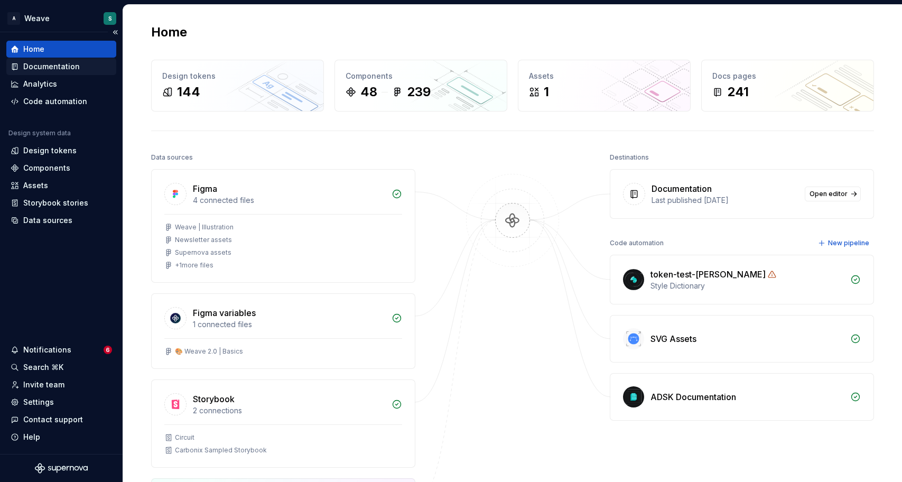
click at [50, 64] on div "Documentation" at bounding box center [51, 66] width 57 height 11
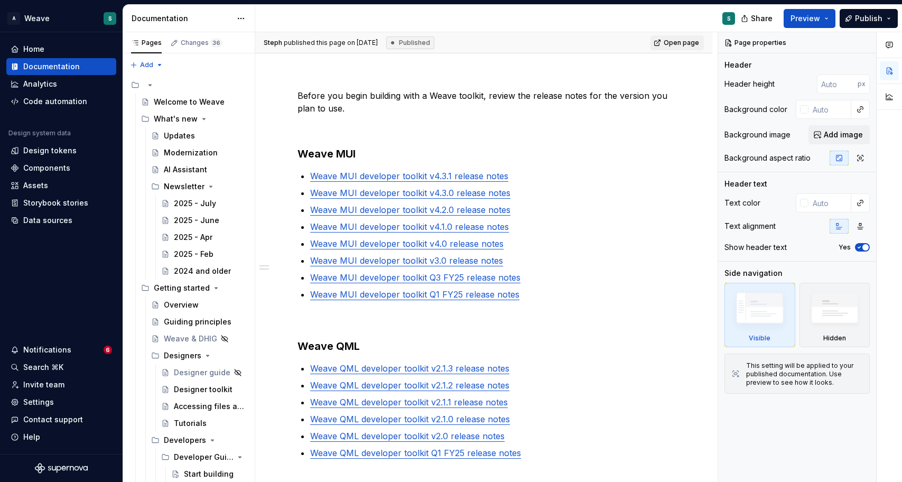
scroll to position [119, 0]
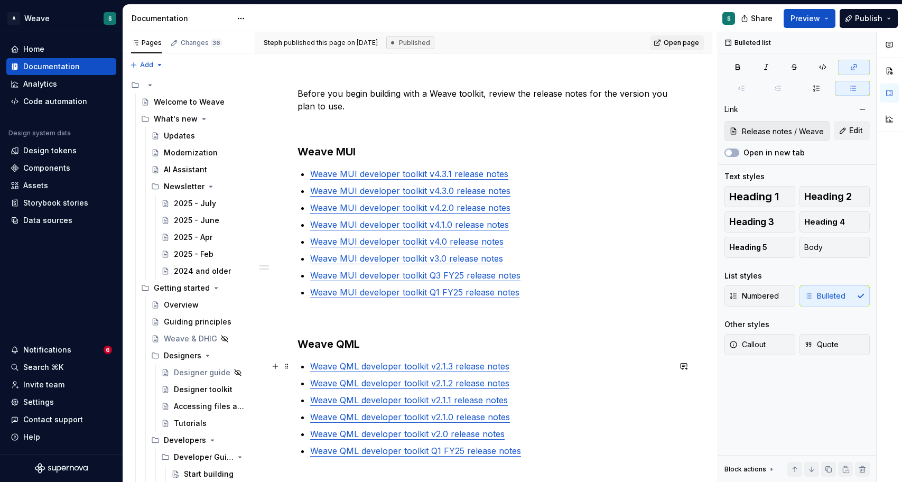
click at [444, 367] on link "Weave QML developer toolkit v2.1.3 release notes" at bounding box center [409, 366] width 199 height 11
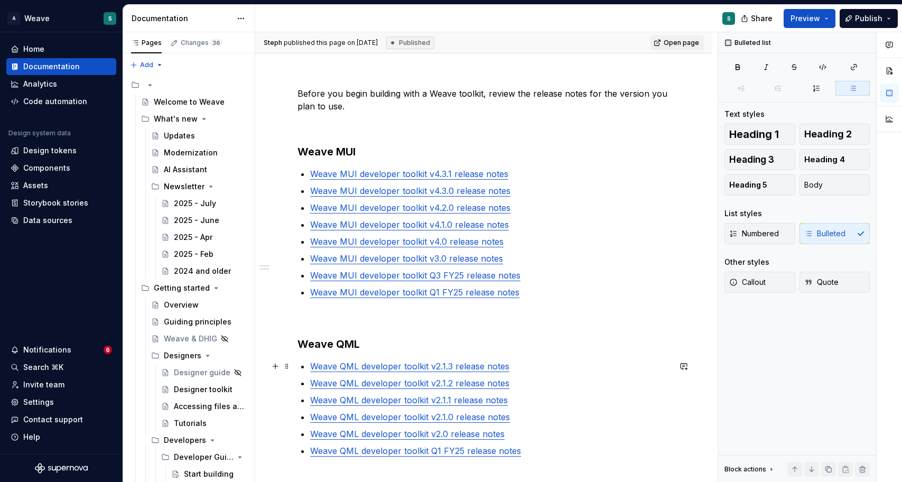
click at [518, 361] on p "Weave QML developer toolkit v2.1.3 release notes" at bounding box center [490, 366] width 360 height 13
click at [310, 366] on link "Weave QML developer toolkit v2.1.3 release notes" at bounding box center [409, 366] width 199 height 11
click at [411, 359] on div "Before you begin building with a Weave toolkit, review the release notes for th…" at bounding box center [484, 322] width 373 height 471
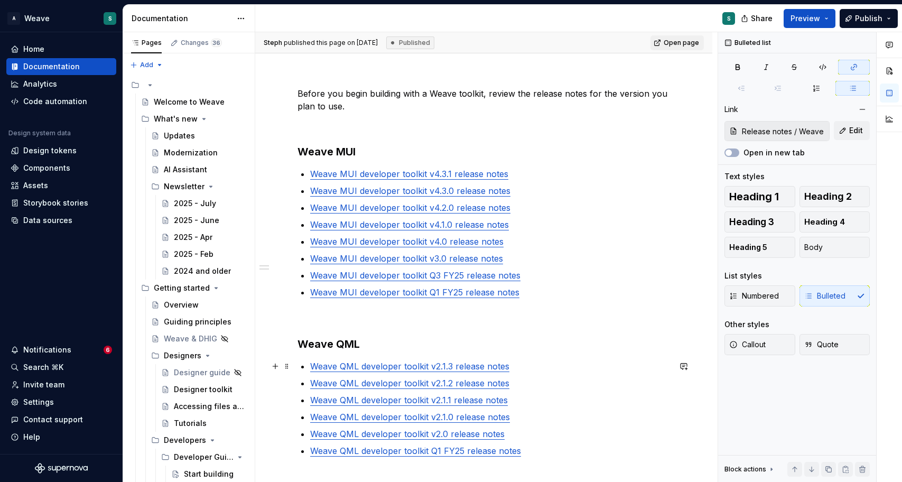
click at [407, 365] on link "Weave QML developer toolkit v2.1.3 release notes" at bounding box center [409, 366] width 199 height 11
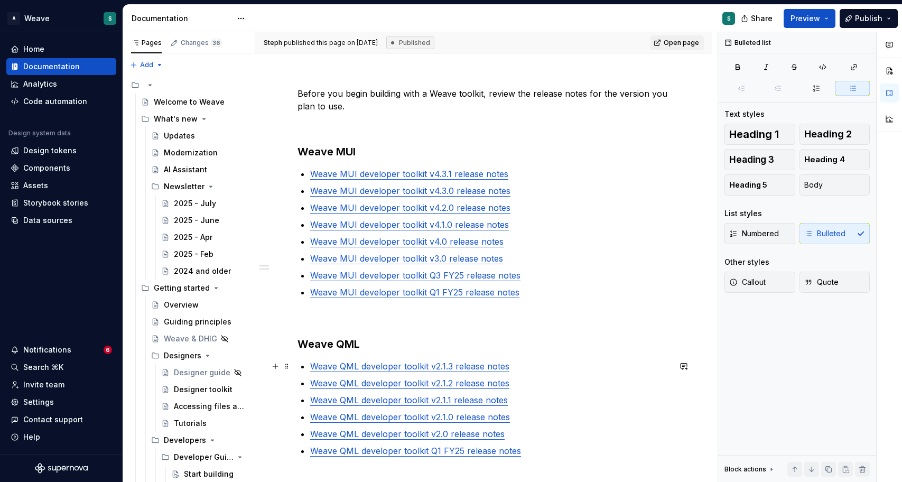
click at [310, 367] on link "Weave QML developer toolkit v2.1.3 release notes" at bounding box center [409, 366] width 199 height 11
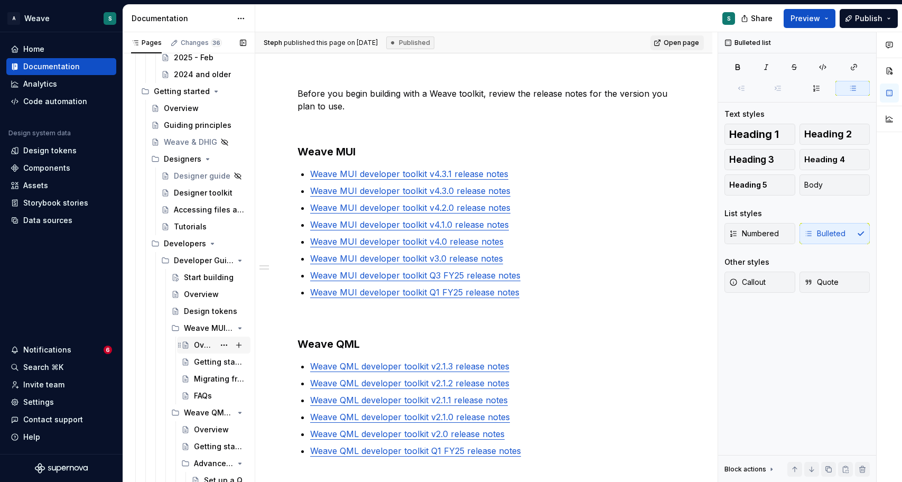
scroll to position [205, 0]
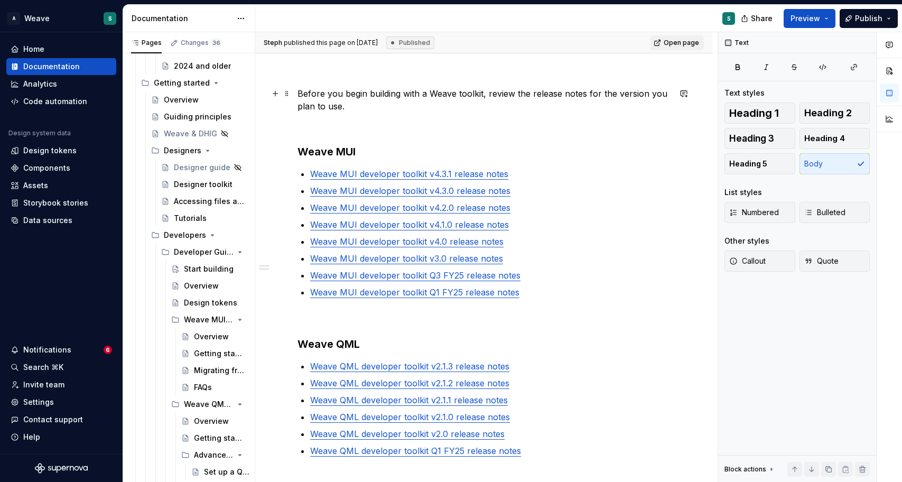
click at [543, 101] on p "Before you begin building with a Weave toolkit, review the release notes for th…" at bounding box center [484, 99] width 373 height 25
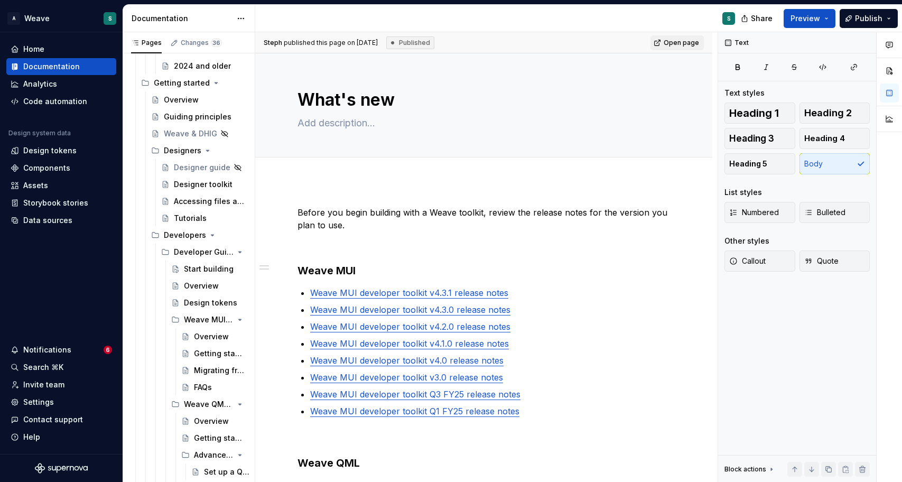
scroll to position [0, 0]
click at [337, 269] on h3 "Weave MUI" at bounding box center [484, 270] width 373 height 15
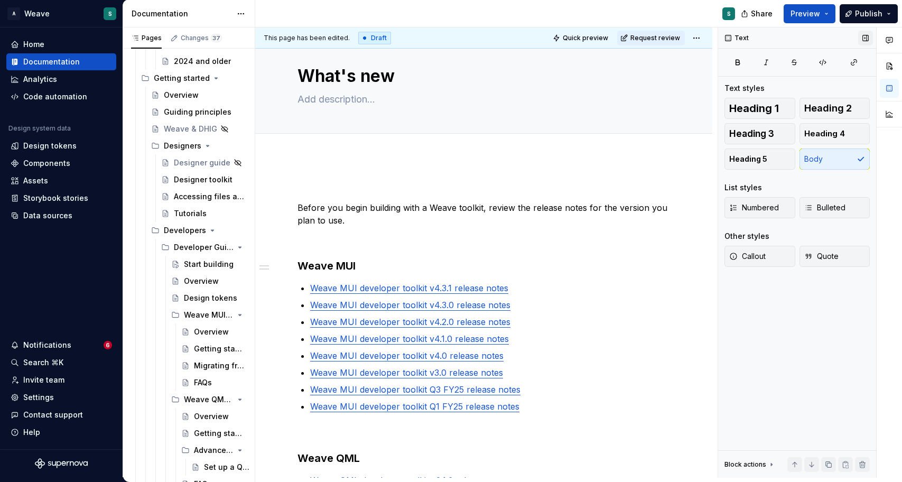
click at [864, 36] on button "button" at bounding box center [865, 38] width 15 height 15
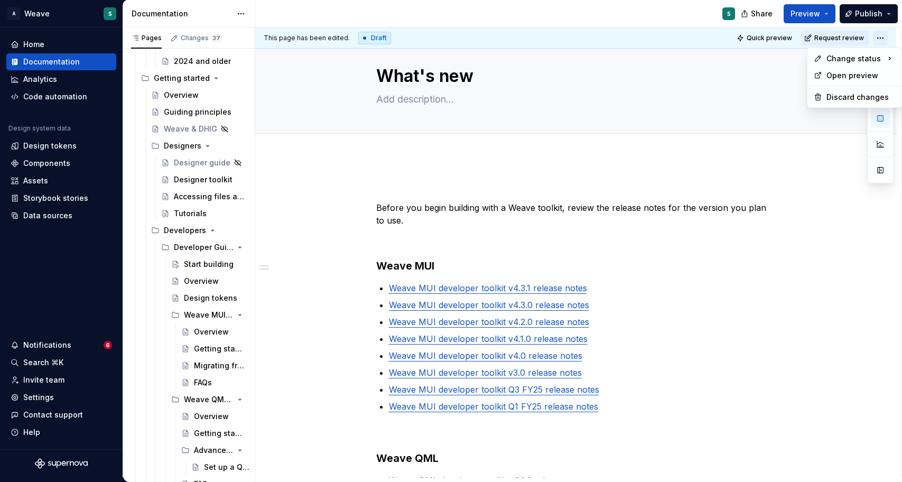
click at [881, 35] on html "A Weave S Home Documentation Analytics Code automation Design system data Desig…" at bounding box center [451, 241] width 902 height 482
click at [727, 113] on html "A Weave S Home Documentation Analytics Code automation Design system data Desig…" at bounding box center [451, 241] width 902 height 482
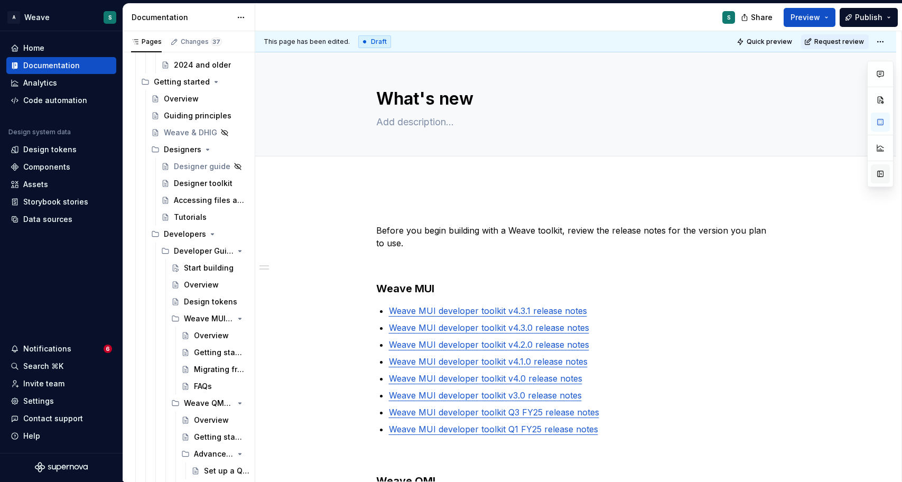
click at [880, 174] on button "button" at bounding box center [880, 173] width 19 height 19
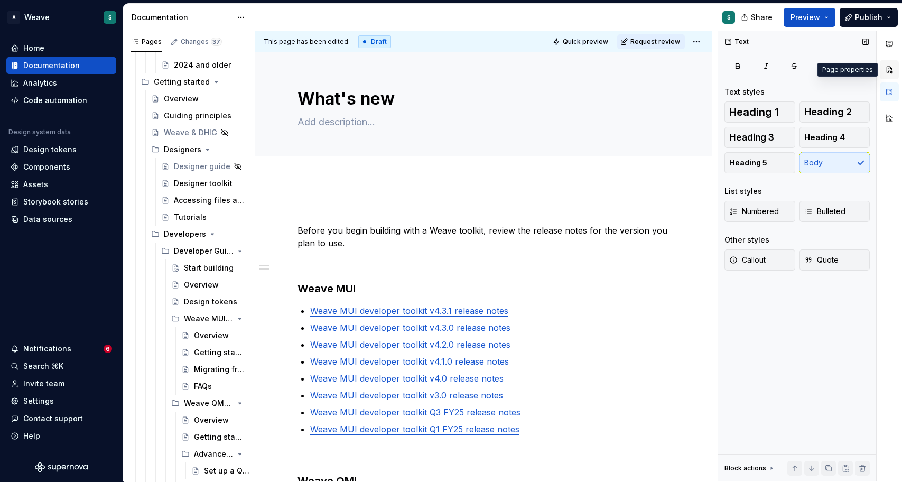
click at [890, 68] on button "button" at bounding box center [889, 69] width 19 height 19
click at [330, 291] on h3 "Weave MUI" at bounding box center [484, 288] width 373 height 15
click at [840, 105] on button "Heading 2" at bounding box center [835, 111] width 71 height 21
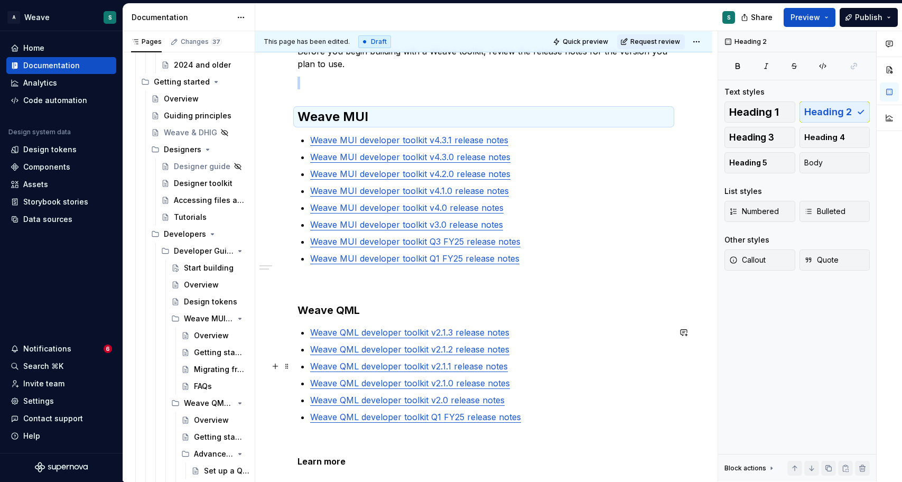
scroll to position [182, 0]
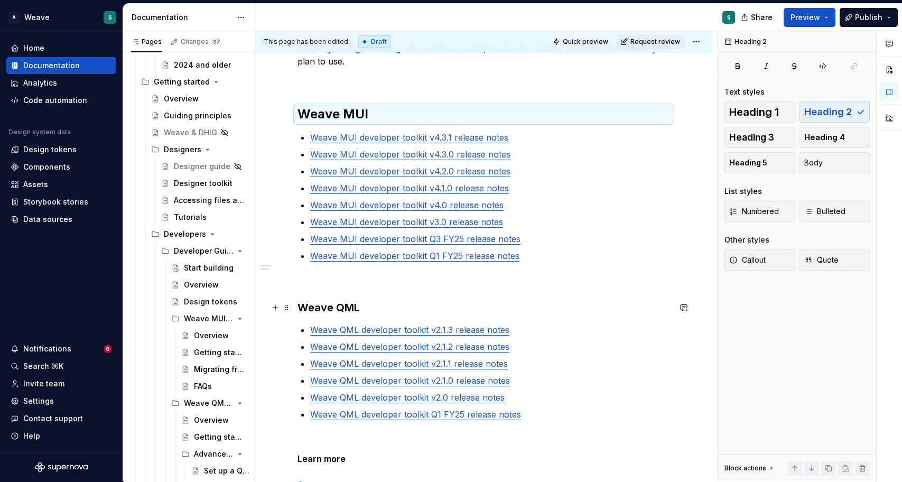
click at [316, 310] on h3 "Weave QML" at bounding box center [484, 307] width 373 height 15
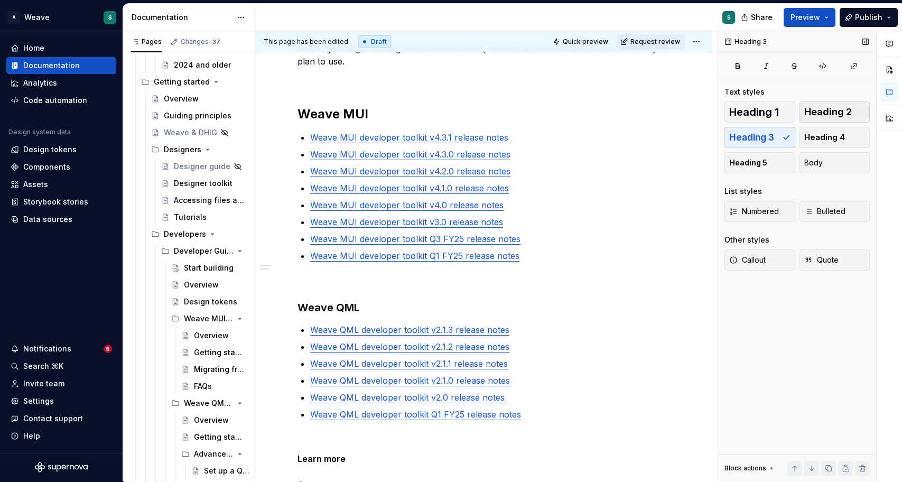
click at [835, 114] on span "Heading 2" at bounding box center [828, 112] width 48 height 11
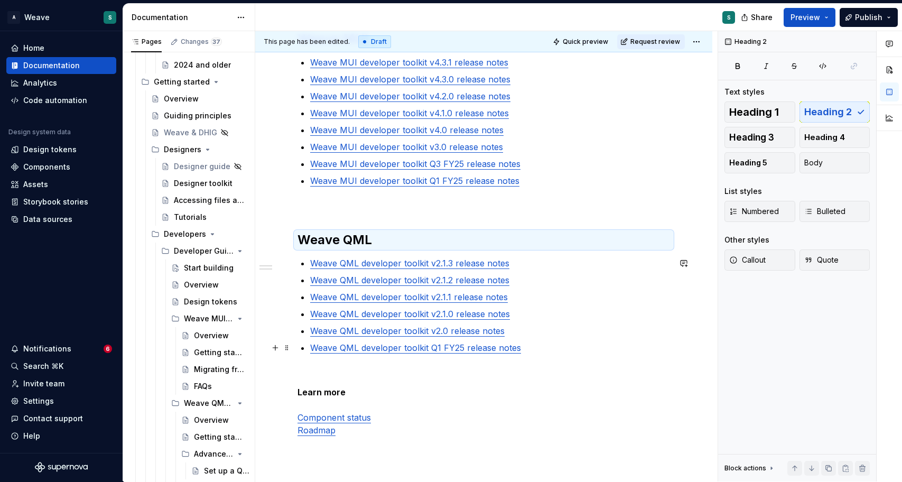
scroll to position [261, 0]
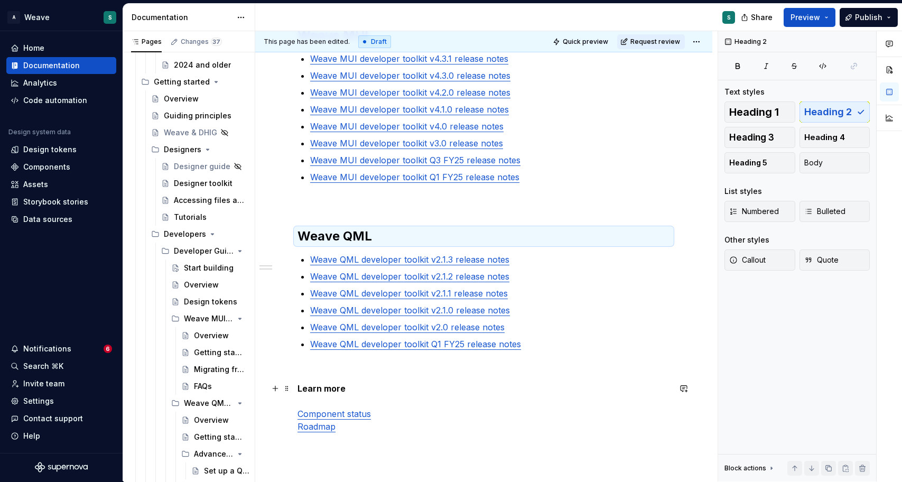
click at [322, 389] on strong "Learn more" at bounding box center [322, 388] width 48 height 11
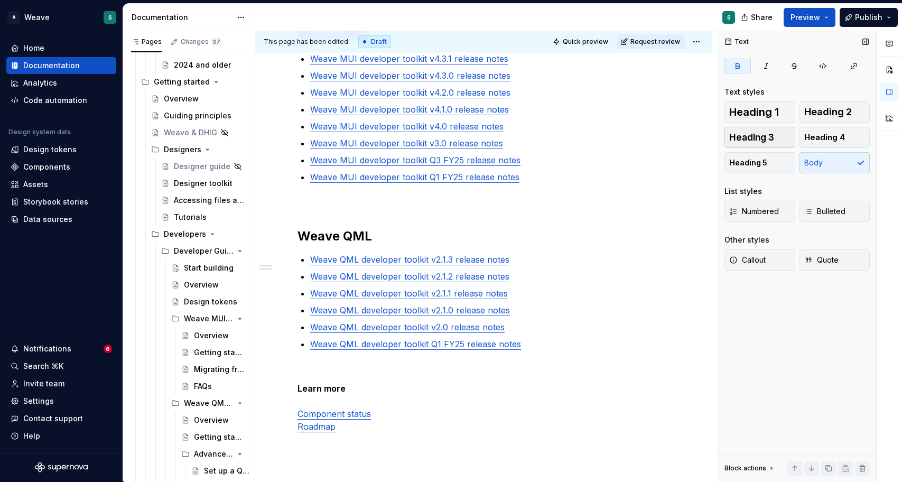
click at [759, 138] on span "Heading 3" at bounding box center [751, 137] width 45 height 11
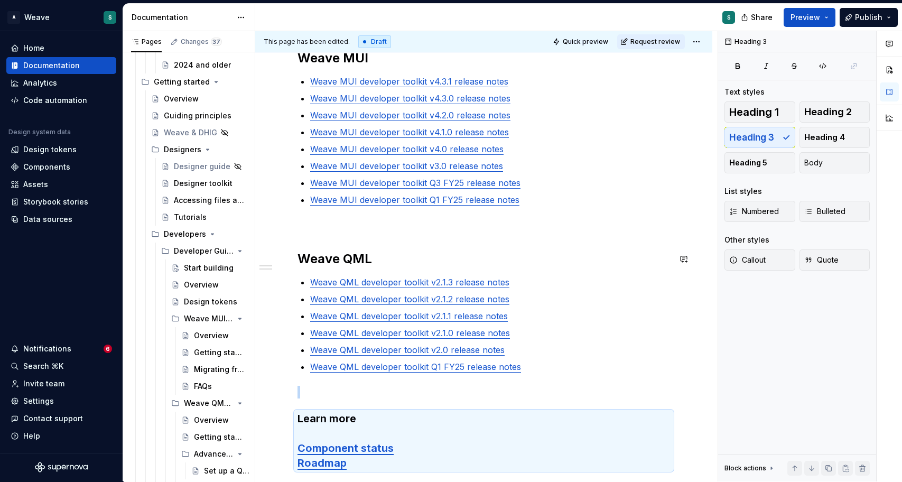
scroll to position [242, 0]
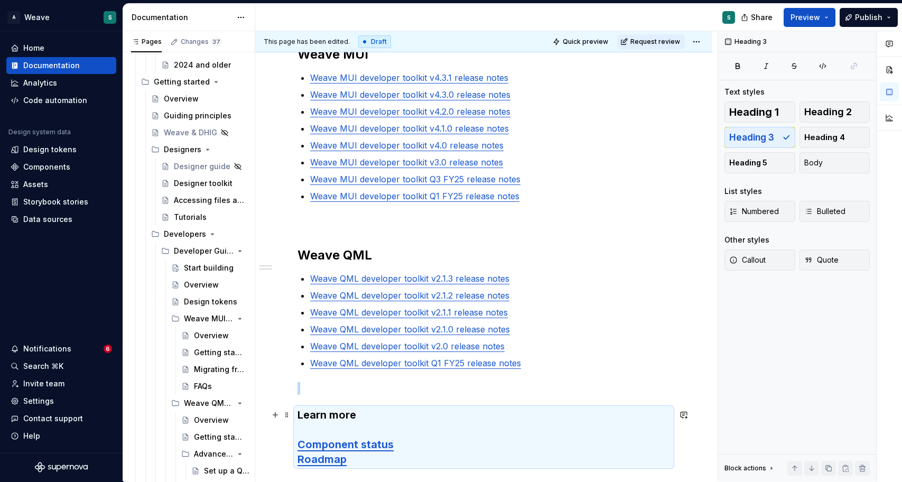
click at [376, 414] on h3 "Learn more Component status Roadmap" at bounding box center [484, 436] width 373 height 59
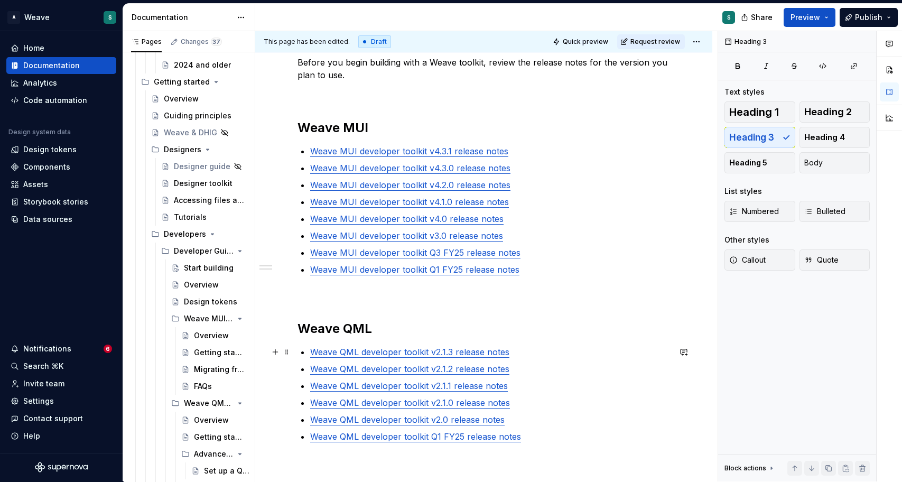
scroll to position [166, 0]
click at [814, 17] on span "Preview" at bounding box center [806, 17] width 30 height 11
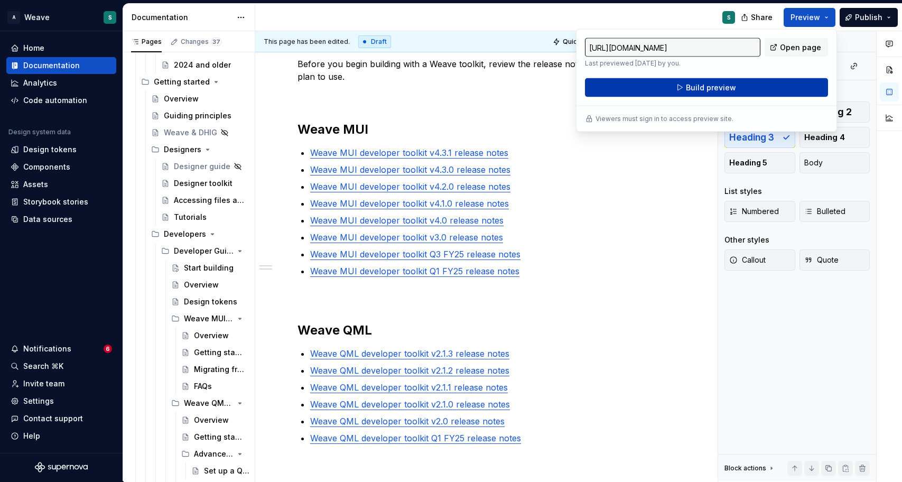
click at [713, 88] on span "Build preview" at bounding box center [711, 87] width 50 height 11
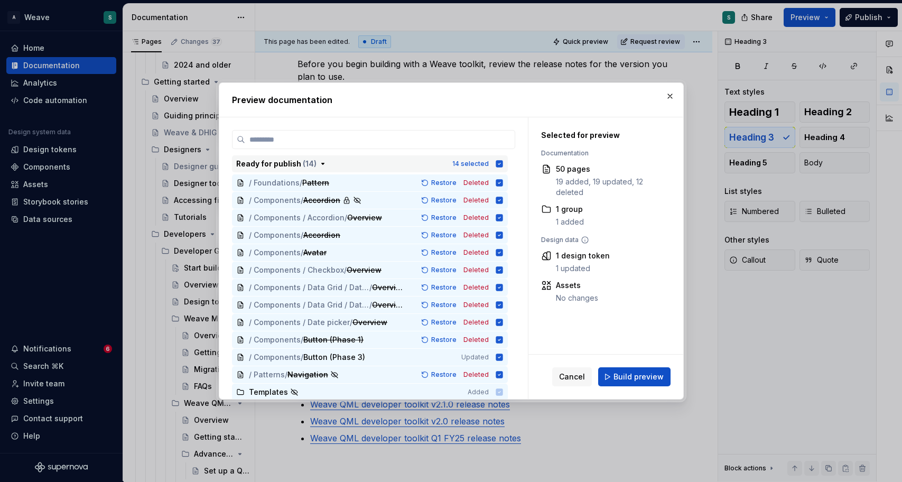
click at [498, 162] on icon "button" at bounding box center [499, 163] width 7 height 7
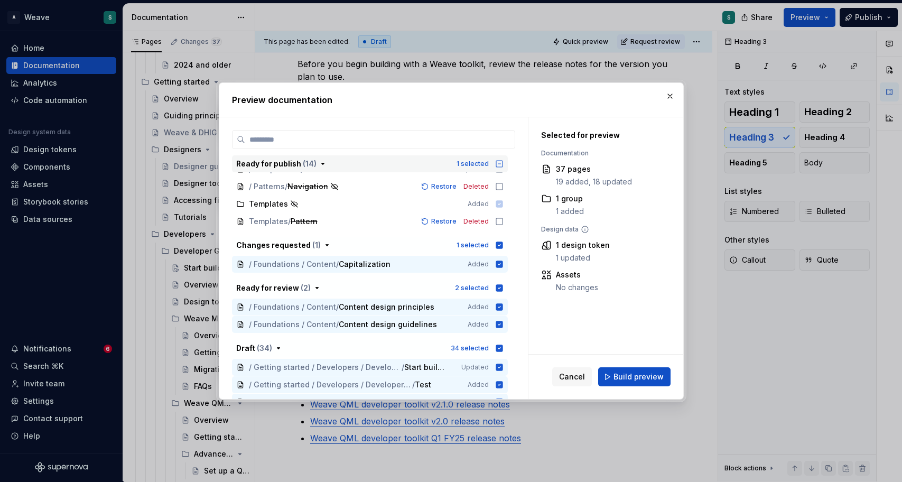
scroll to position [148, 0]
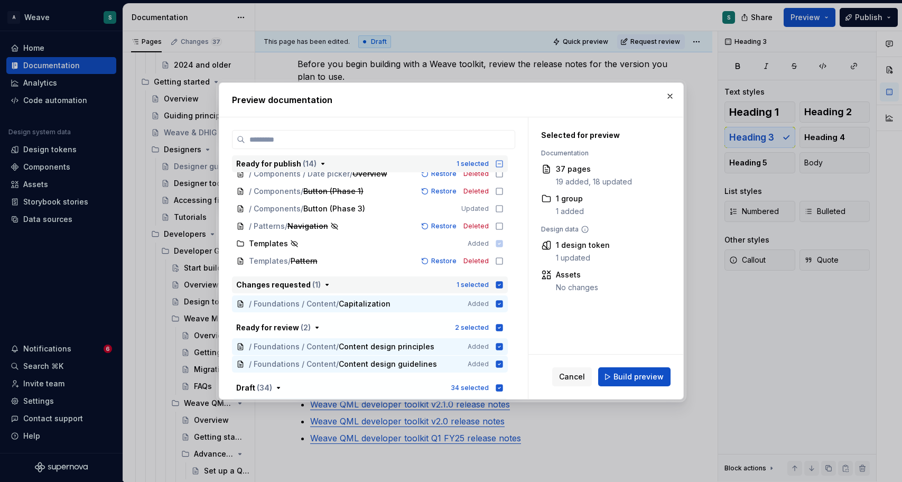
click at [498, 283] on icon "button" at bounding box center [499, 284] width 7 height 7
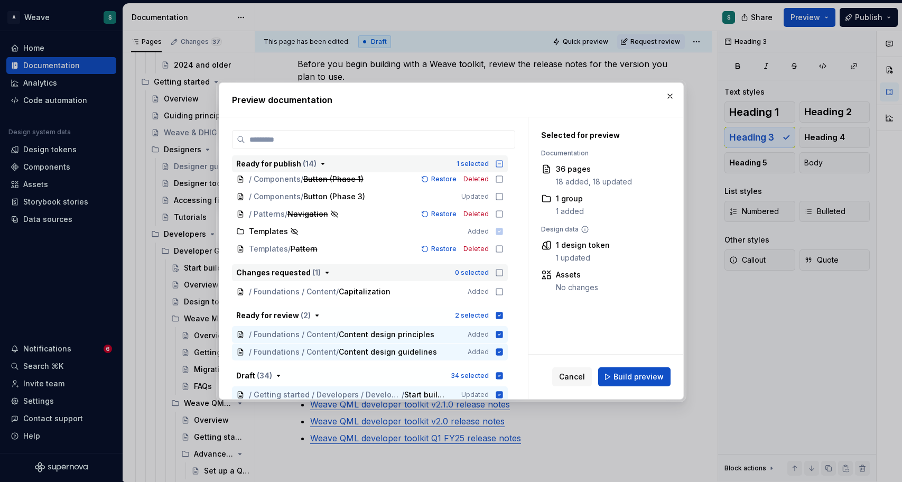
scroll to position [168, 0]
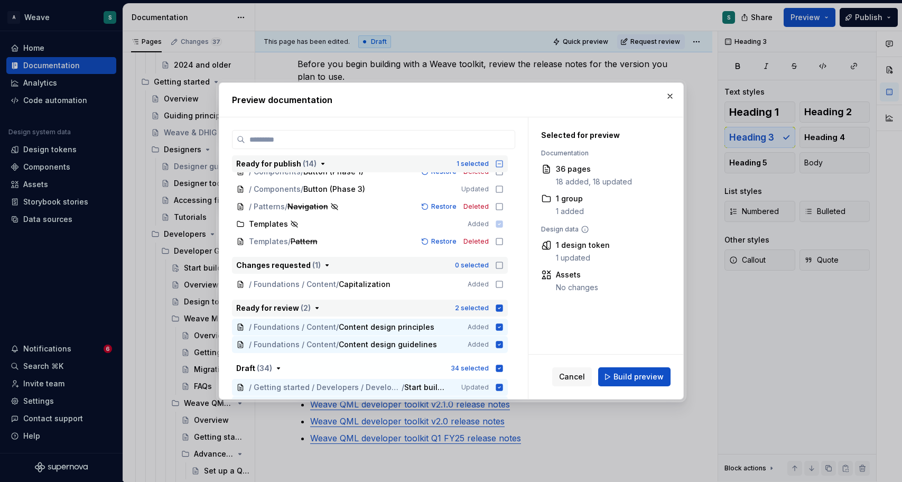
click at [501, 303] on div "2 selected" at bounding box center [479, 308] width 49 height 11
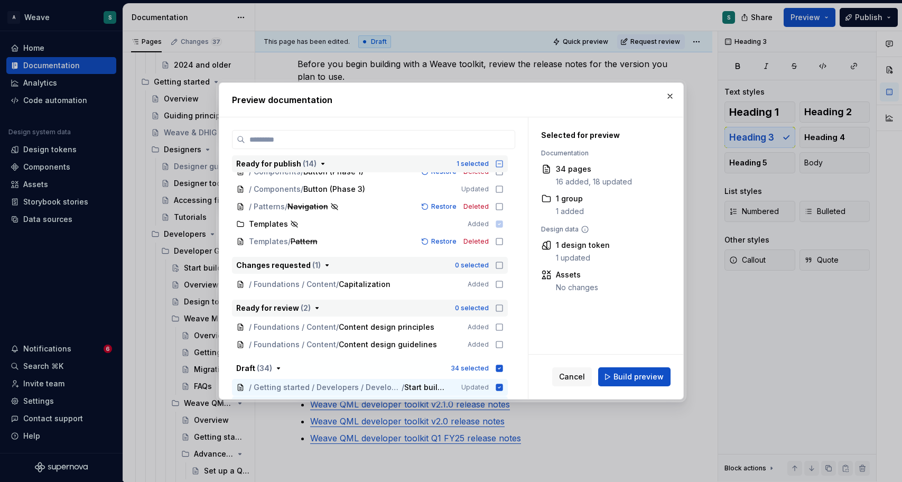
scroll to position [181, 0]
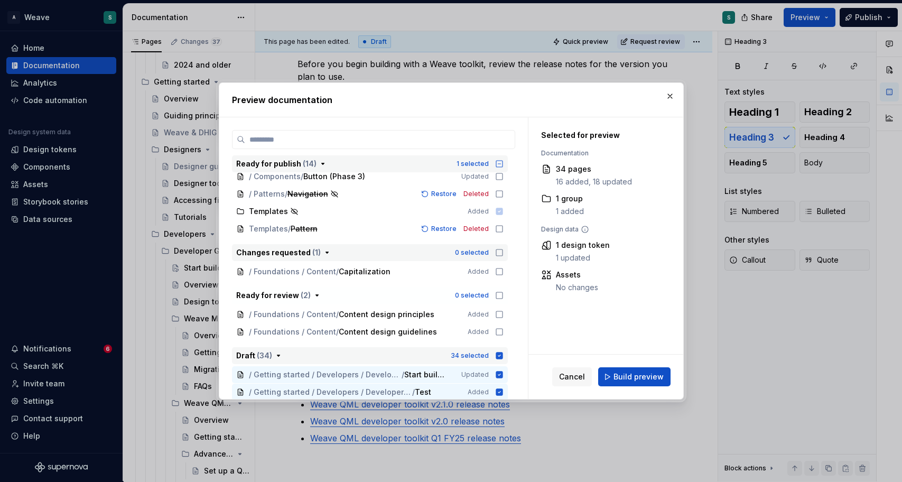
click at [497, 351] on icon "button" at bounding box center [499, 355] width 8 height 8
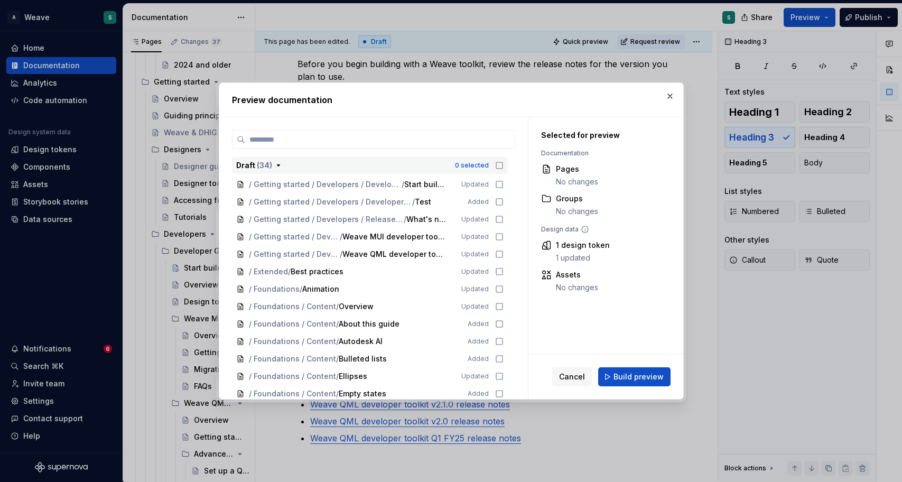
scroll to position [369, 0]
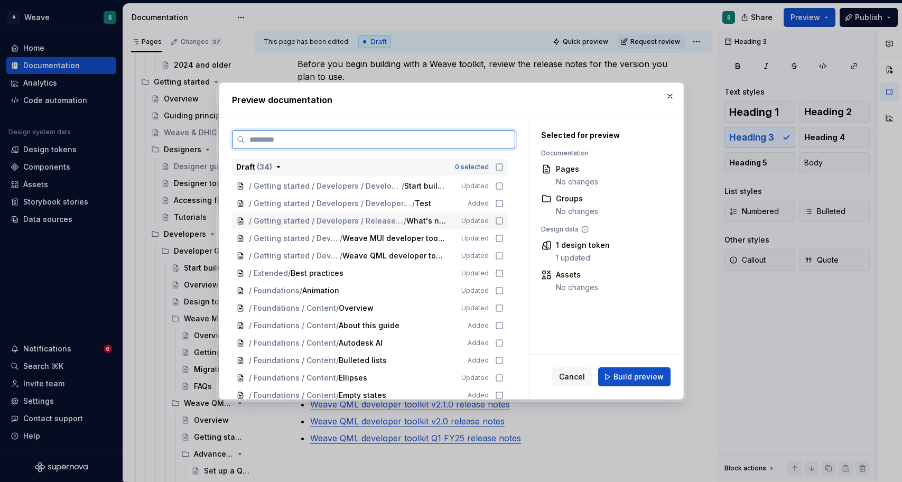
click at [501, 220] on icon at bounding box center [499, 221] width 8 height 8
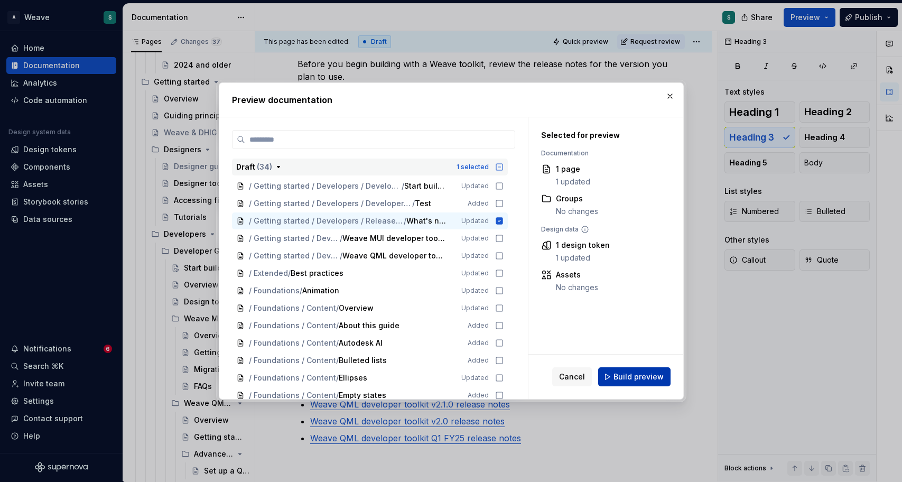
click at [642, 376] on span "Build preview" at bounding box center [639, 377] width 50 height 11
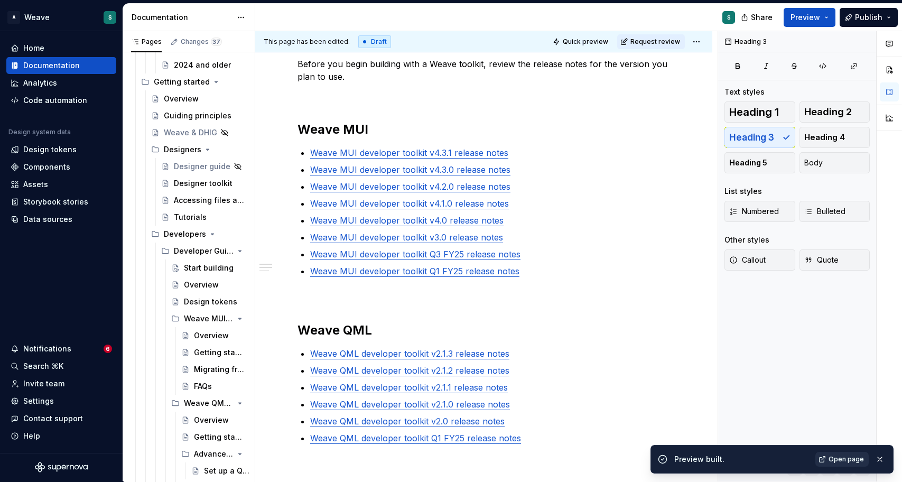
click at [844, 456] on span "Open page" at bounding box center [846, 459] width 35 height 8
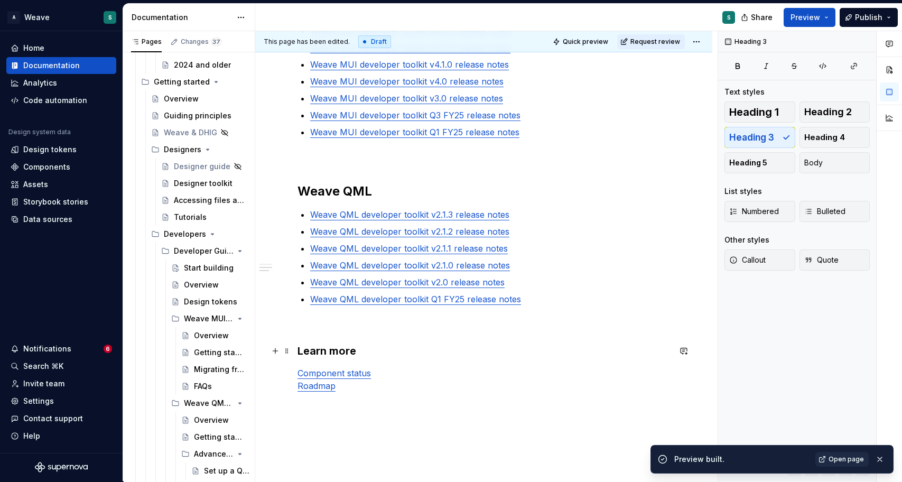
scroll to position [387, 0]
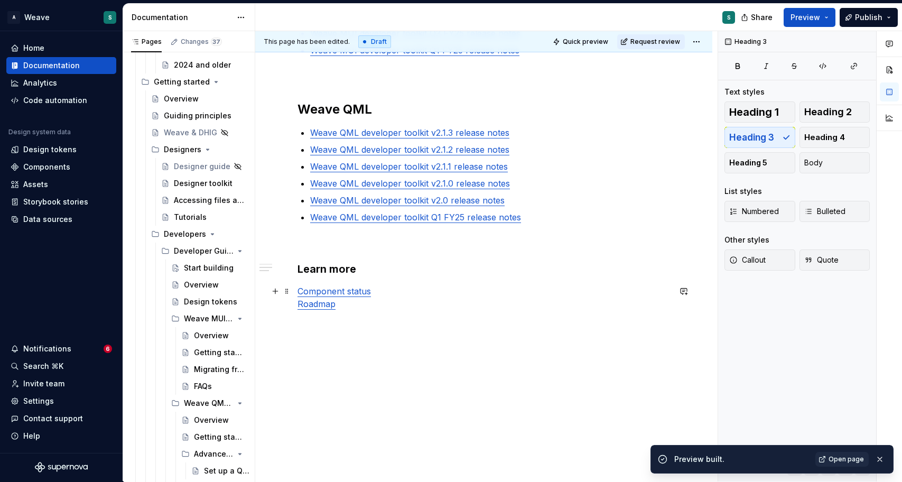
click at [318, 295] on link "Component status" at bounding box center [334, 291] width 73 height 11
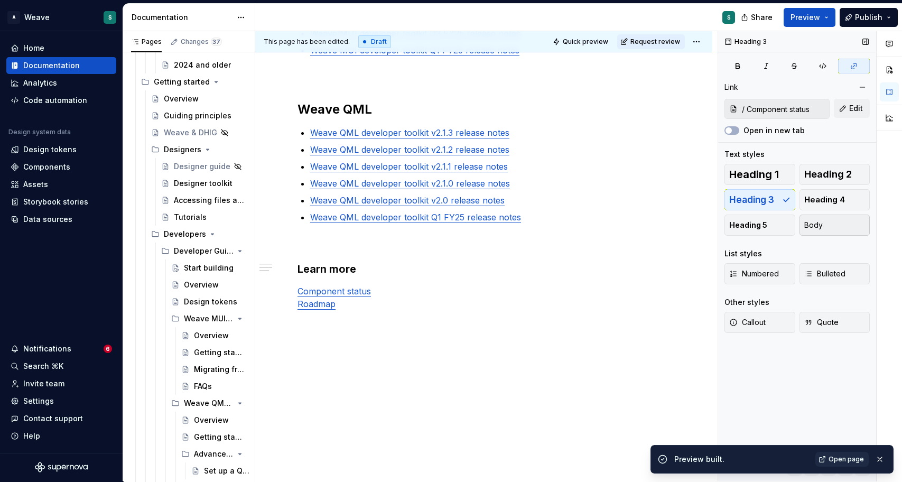
click at [820, 224] on span "Body" at bounding box center [813, 225] width 18 height 11
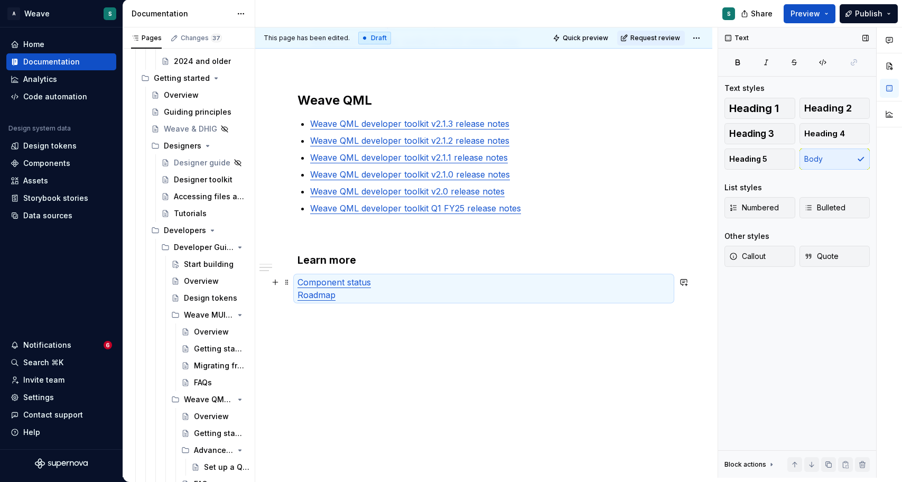
click at [377, 295] on p "Component status Roadmap" at bounding box center [484, 288] width 373 height 25
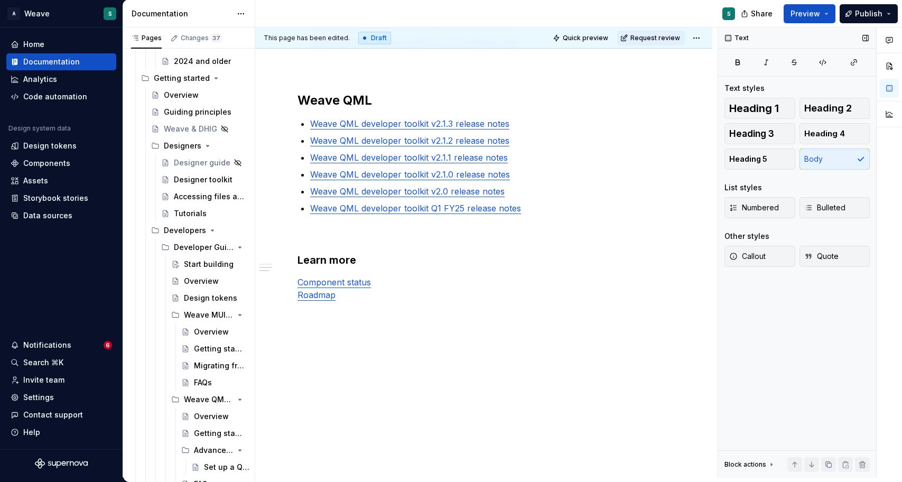
click at [832, 160] on div "Heading 1 Heading 2 Heading 3 Heading 4 Heading 5 Body" at bounding box center [797, 134] width 145 height 72
click at [475, 278] on p "Component status Roadmap" at bounding box center [484, 288] width 373 height 25
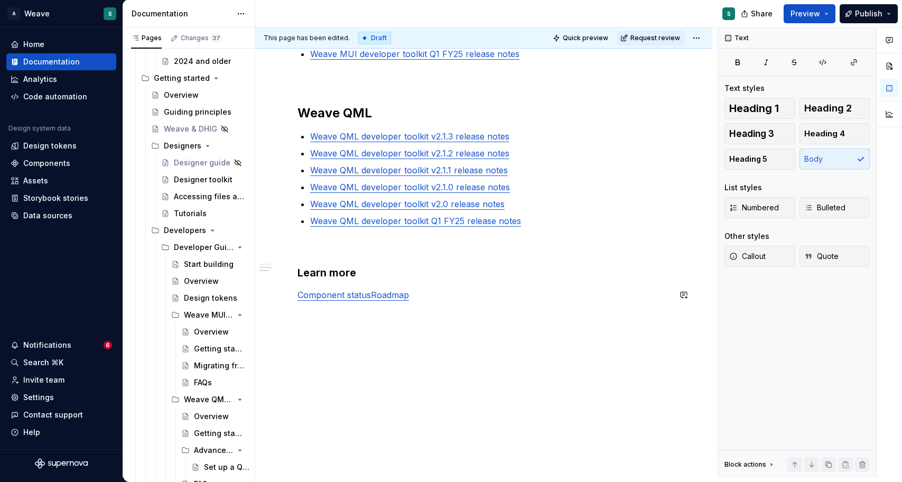
scroll to position [380, 0]
click at [378, 296] on p "Component status" at bounding box center [484, 295] width 373 height 13
click at [696, 38] on html "A Weave S Home Documentation Analytics Code automation Design system data Desig…" at bounding box center [451, 241] width 902 height 482
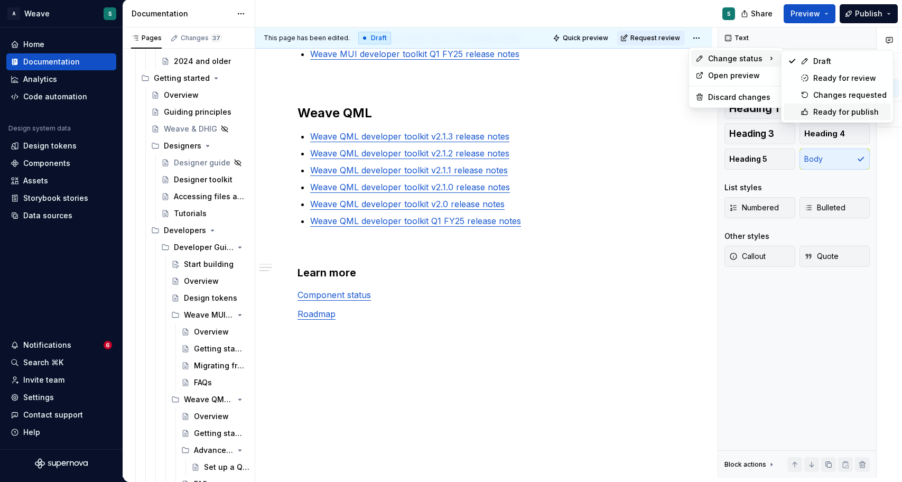
click at [818, 114] on div "Ready for publish" at bounding box center [849, 112] width 73 height 11
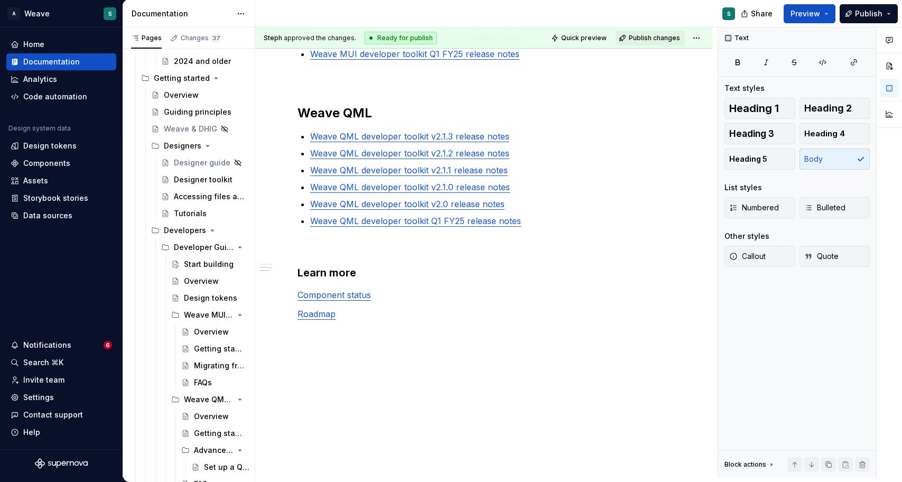
scroll to position [330, 0]
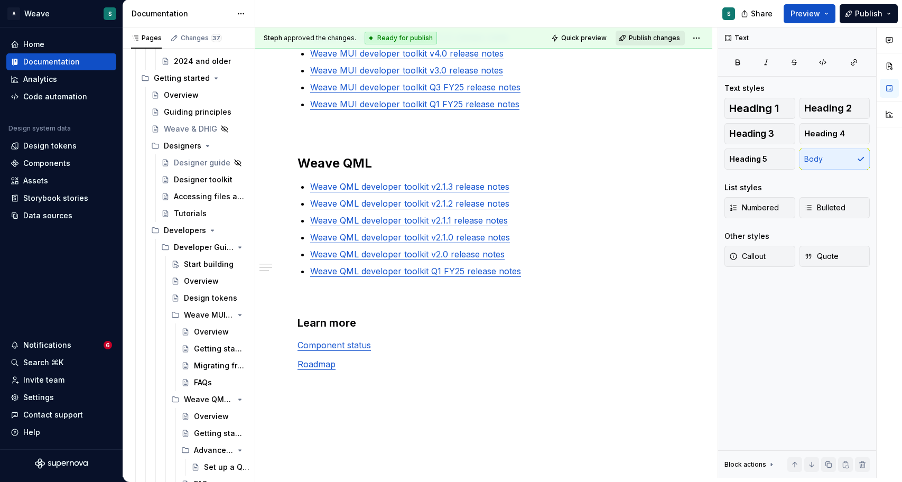
click at [645, 38] on span "Publish changes" at bounding box center [654, 38] width 51 height 8
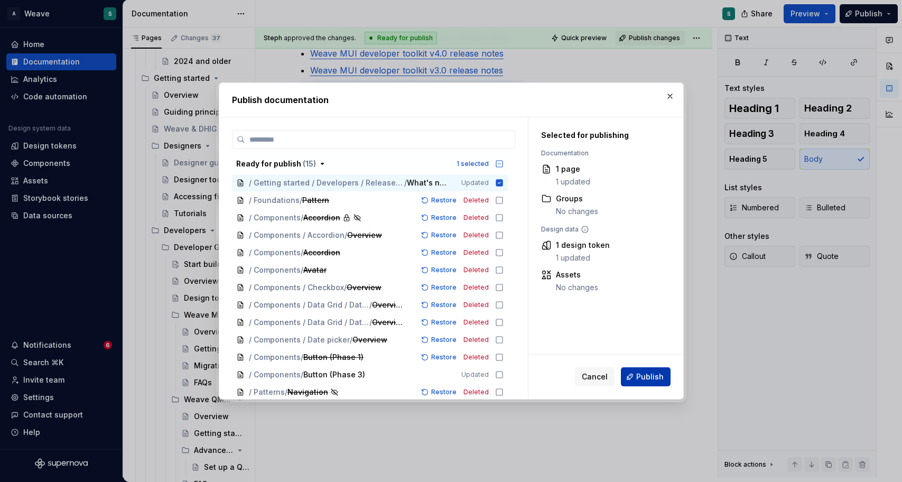
click at [659, 378] on span "Publish" at bounding box center [649, 377] width 27 height 11
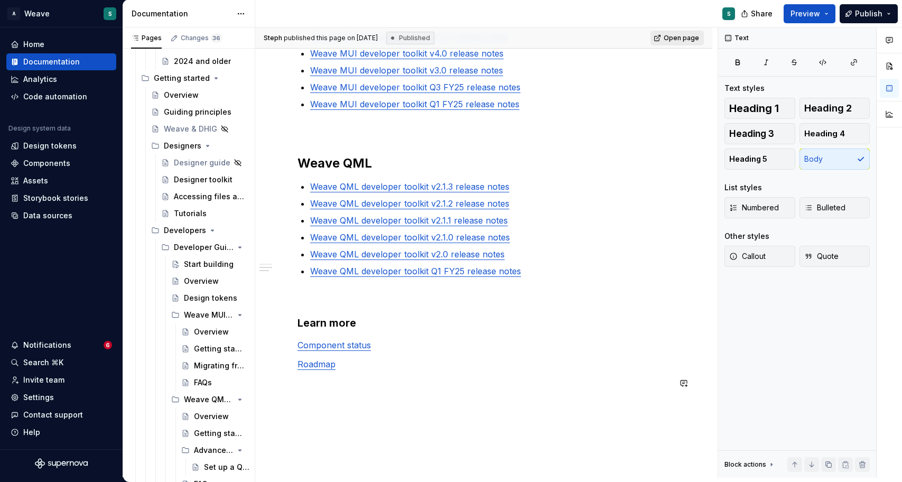
click at [675, 38] on span "Open page" at bounding box center [681, 38] width 35 height 8
type textarea "*"
